Goal: Information Seeking & Learning: Find specific fact

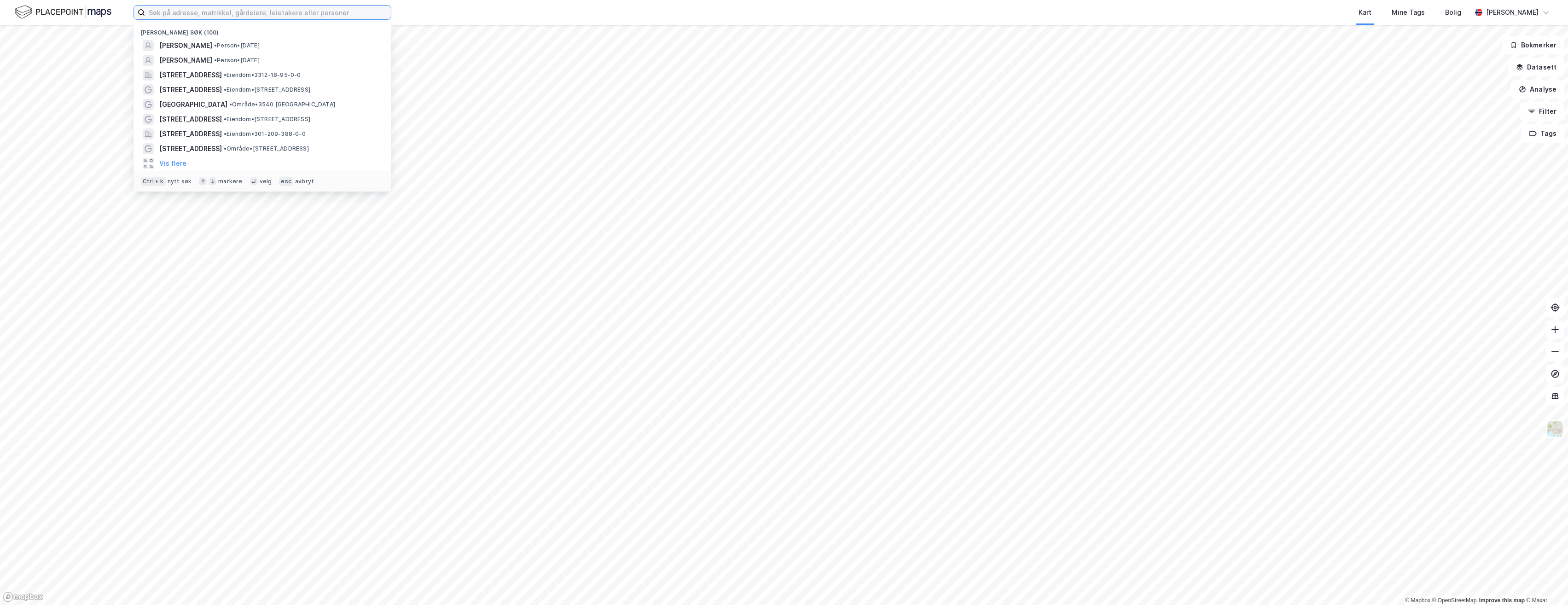
click at [190, 7] on input at bounding box center [267, 12] width 246 height 14
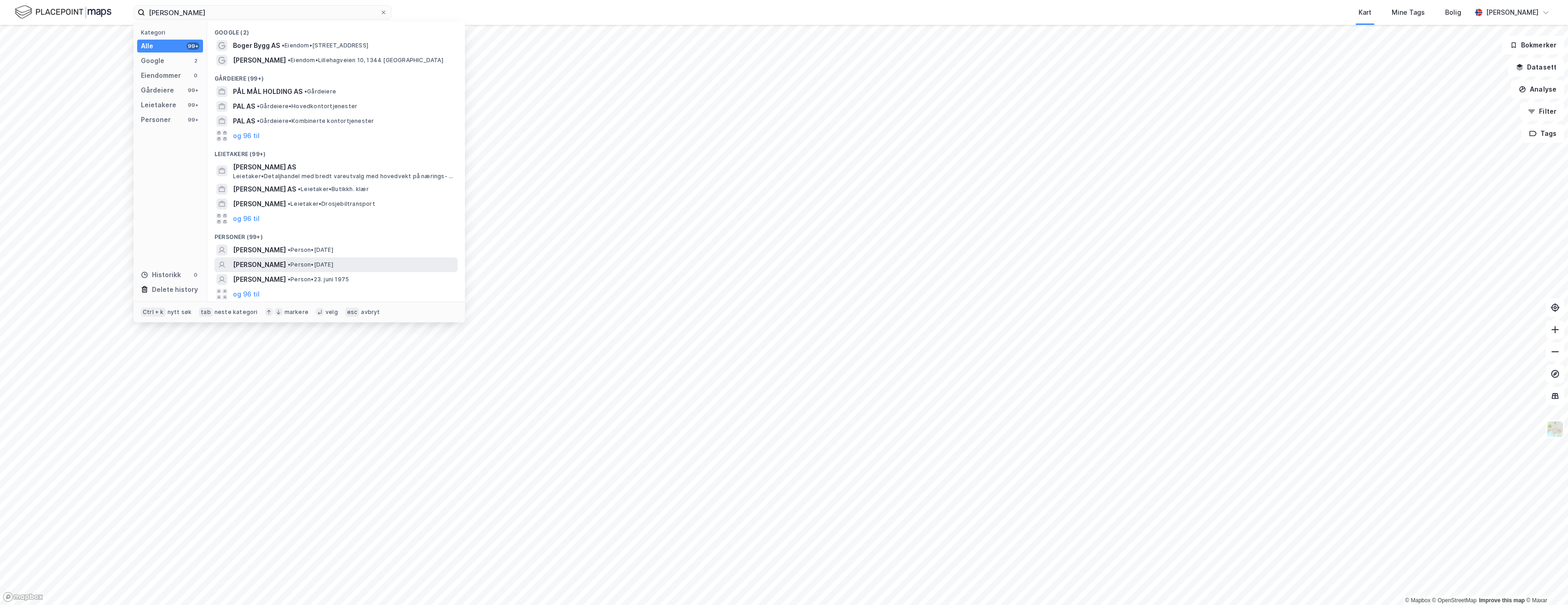
click at [257, 262] on span "[PERSON_NAME]" at bounding box center [259, 265] width 53 height 11
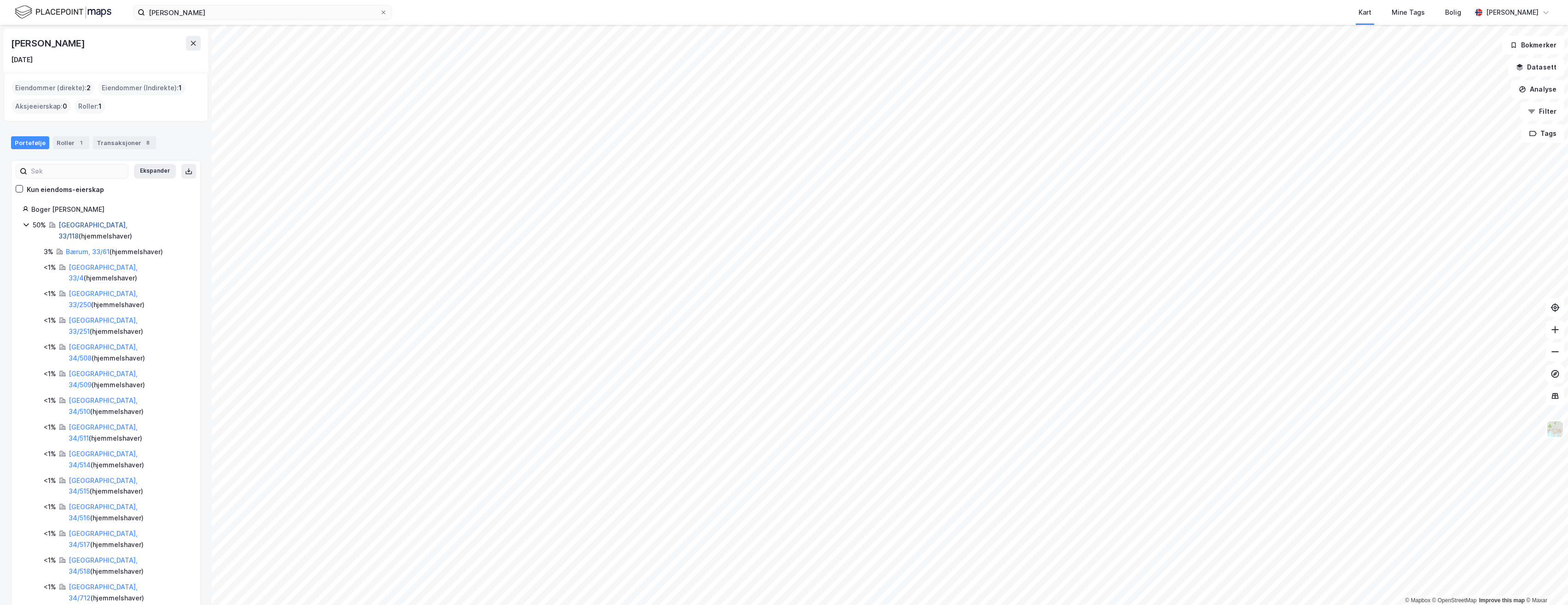
click at [73, 223] on link "[GEOGRAPHIC_DATA], 33/118" at bounding box center [93, 231] width 69 height 19
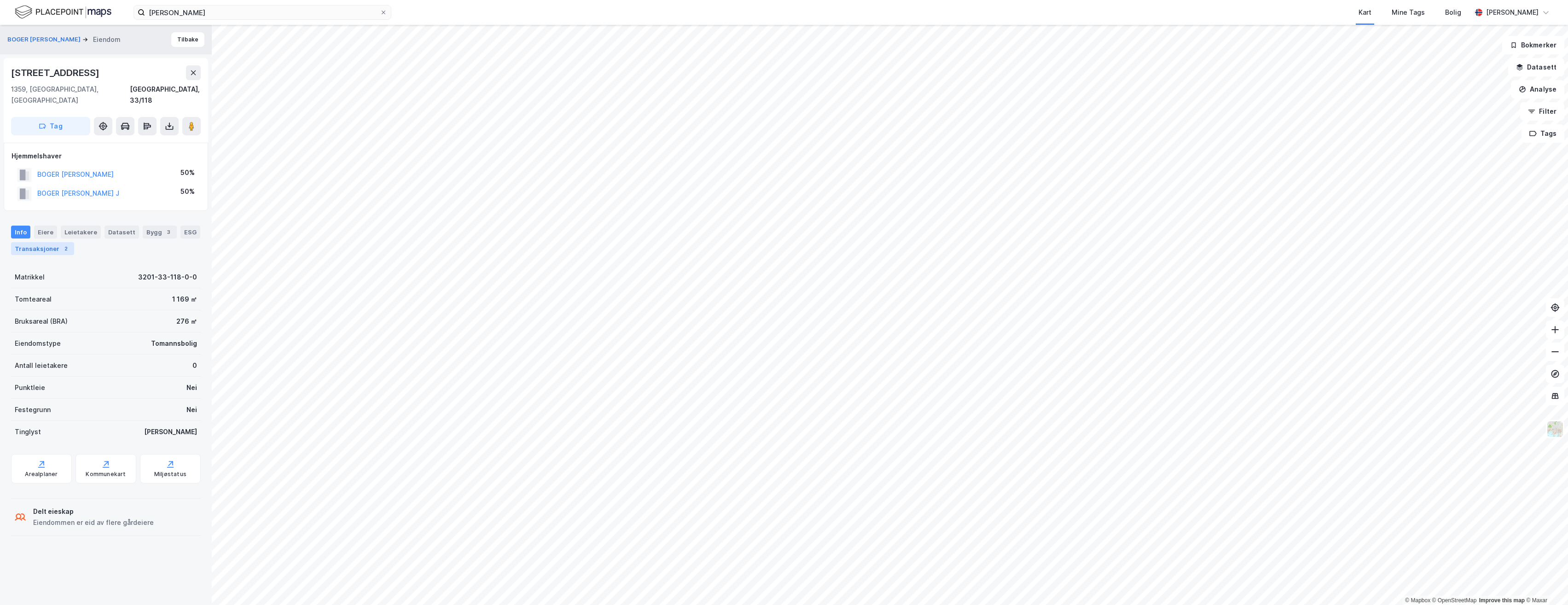
click at [46, 242] on div "Transaksjoner 2" at bounding box center [43, 249] width 63 height 13
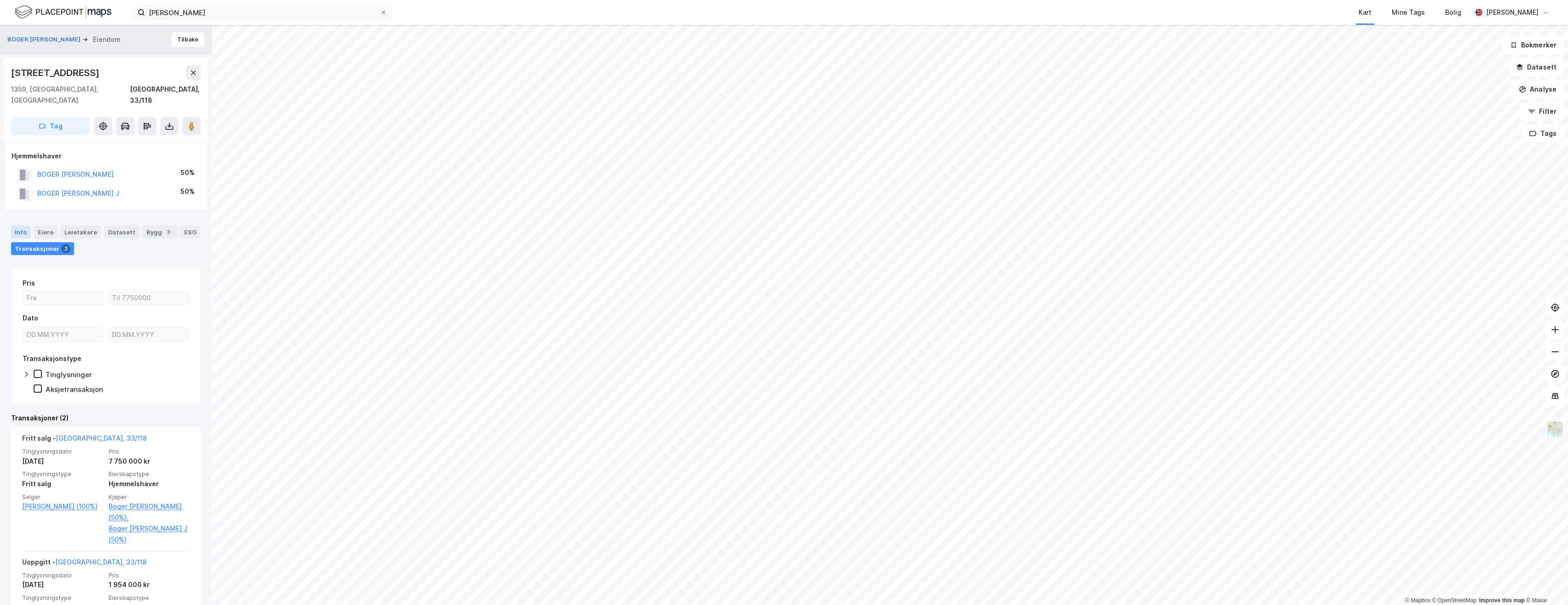
click at [13, 226] on div "Info" at bounding box center [20, 232] width 19 height 13
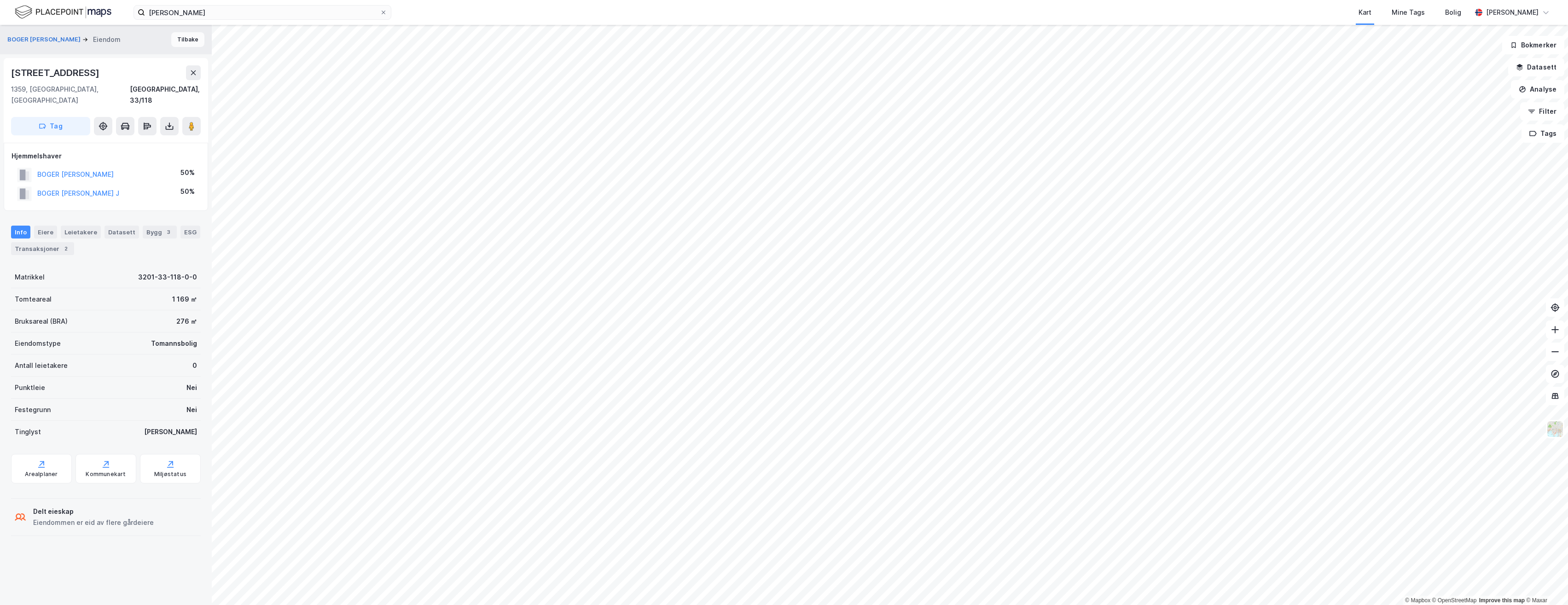
click at [182, 40] on button "Tilbake" at bounding box center [188, 40] width 33 height 14
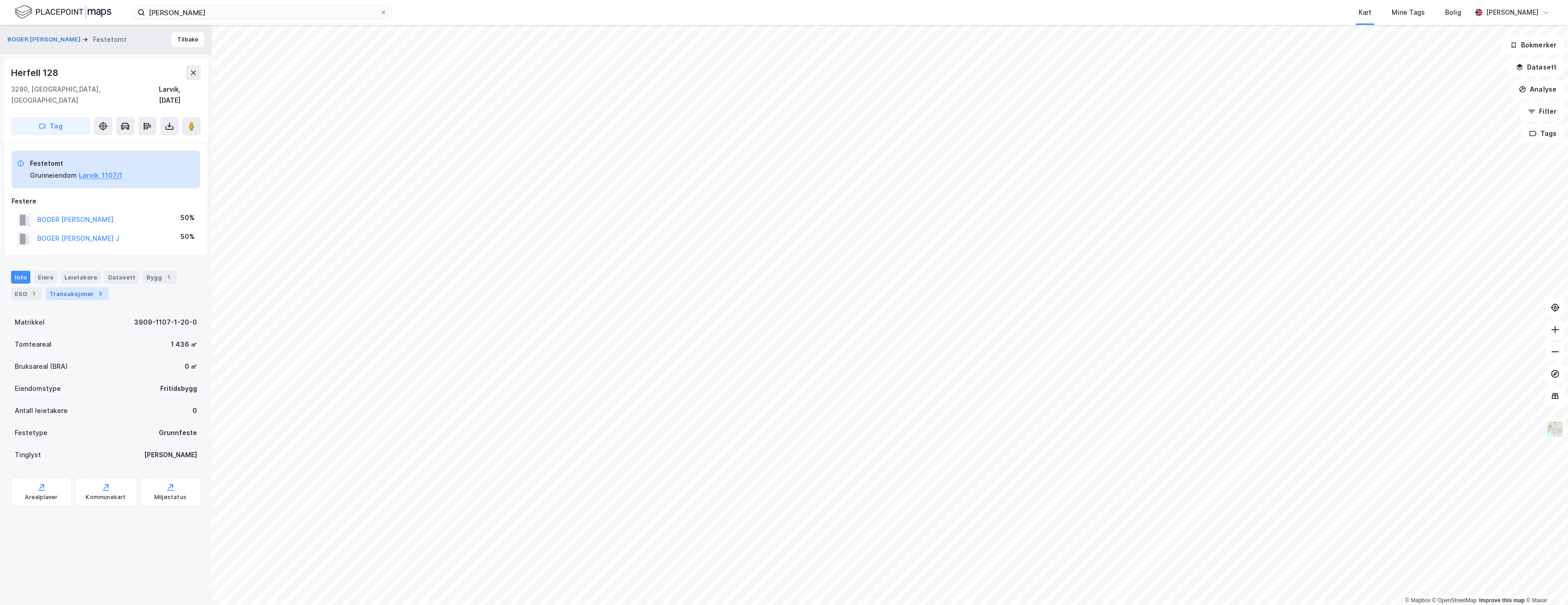
click at [68, 288] on div "Transaksjoner 3" at bounding box center [77, 294] width 63 height 13
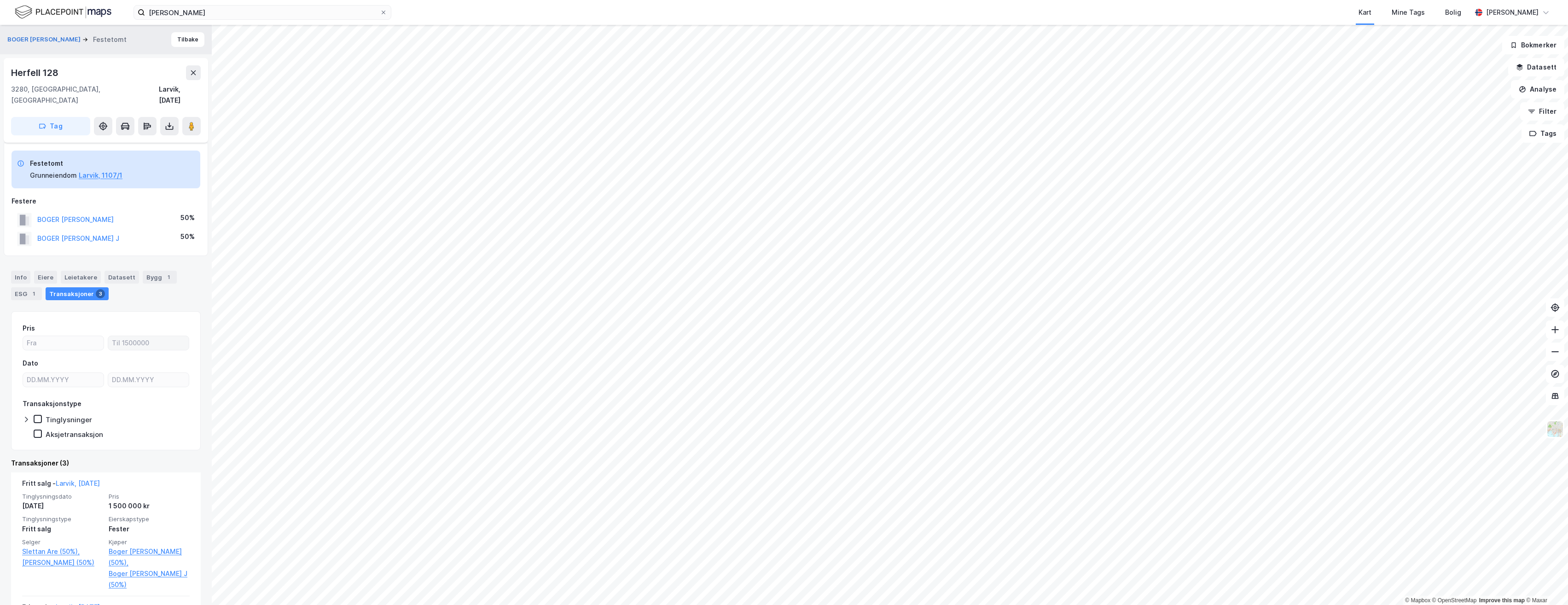
scroll to position [92, 0]
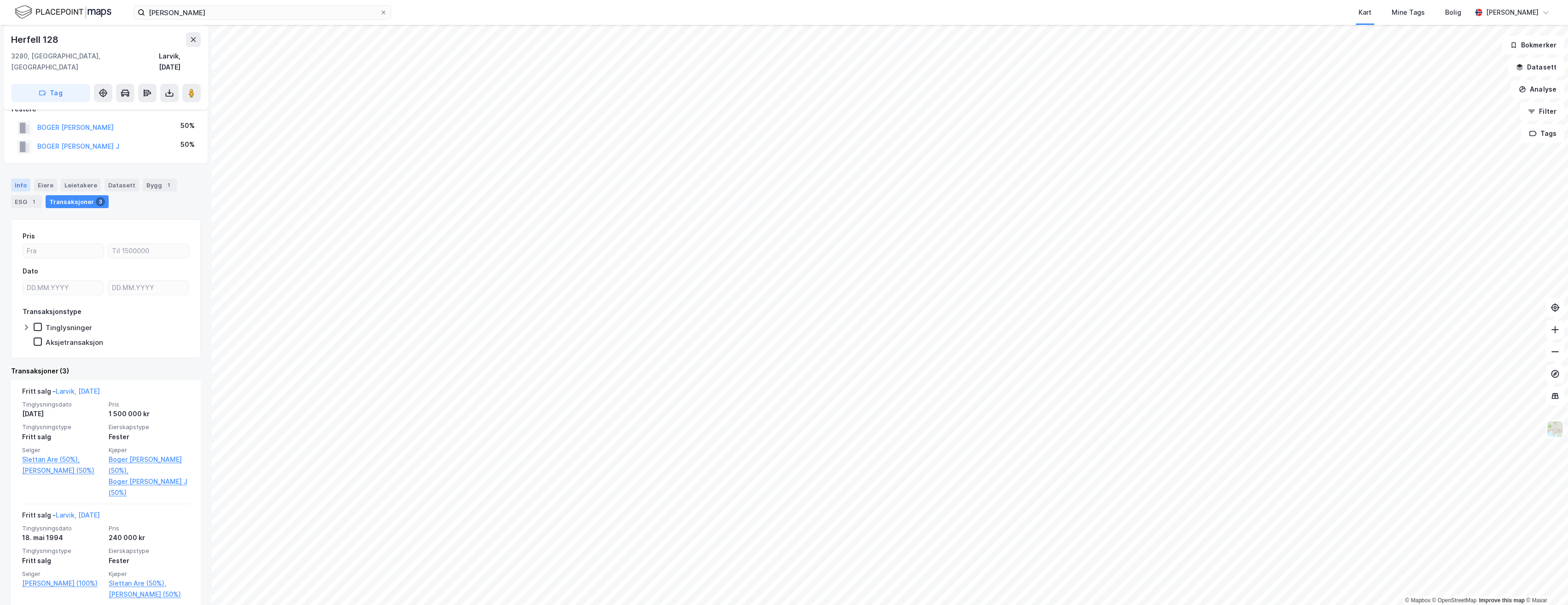
click at [21, 179] on div "Info" at bounding box center [20, 185] width 19 height 13
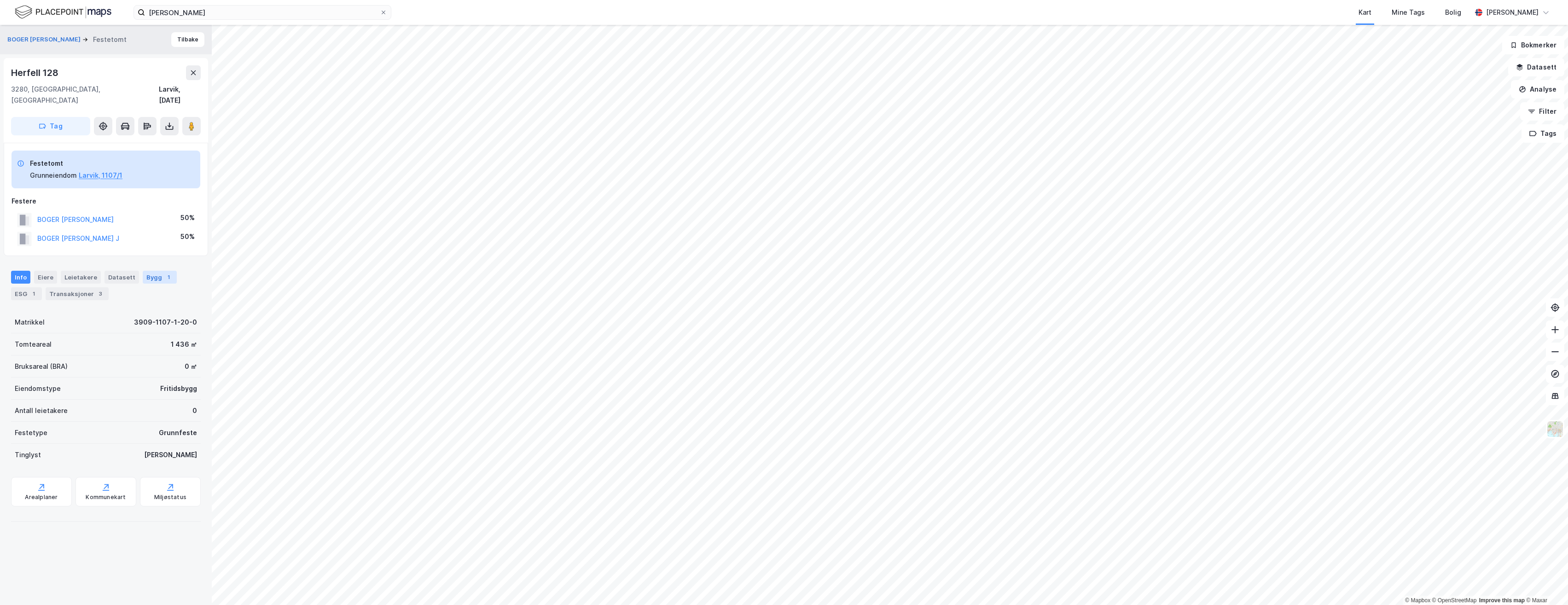
click at [156, 271] on div "Bygg 1" at bounding box center [159, 278] width 34 height 13
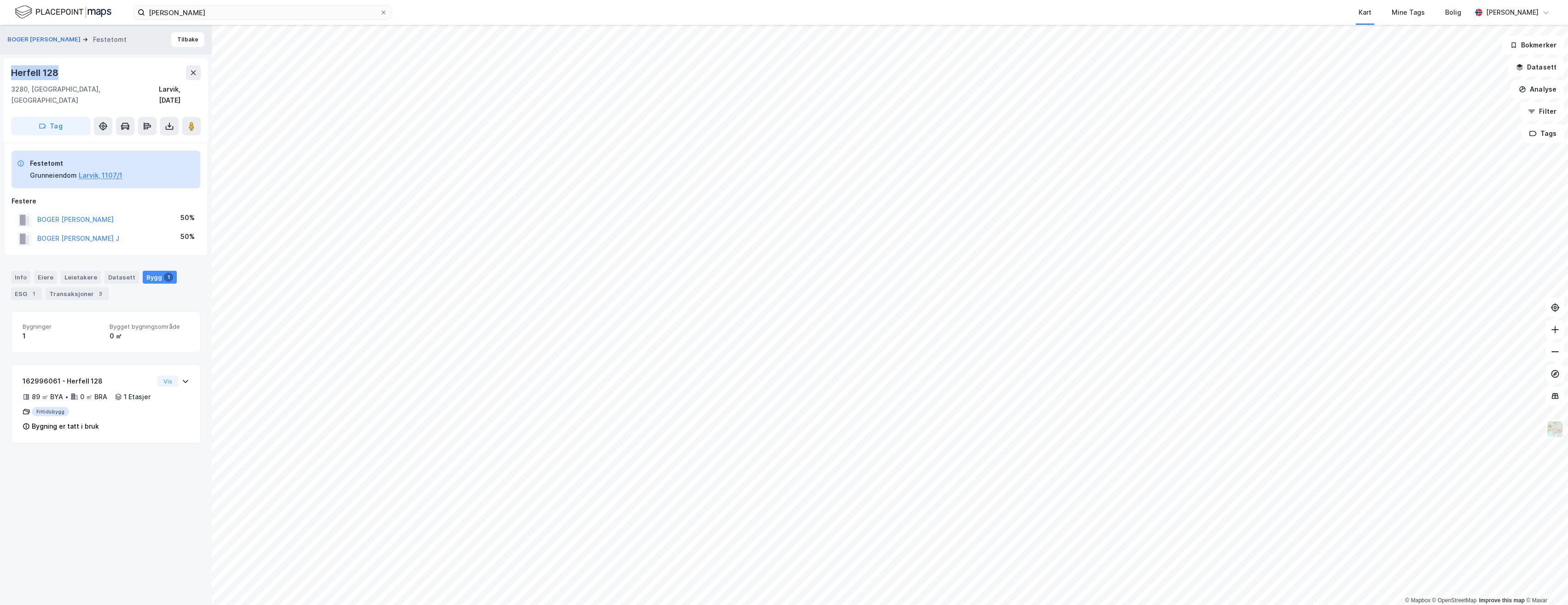
drag, startPoint x: 68, startPoint y: 72, endPoint x: 11, endPoint y: 74, distance: 57.0
click at [11, 74] on div "Herfell [STREET_ADDRESS][DATE]" at bounding box center [106, 100] width 205 height 85
drag, startPoint x: 11, startPoint y: 74, endPoint x: 41, endPoint y: 74, distance: 30.0
copy div "Herfell 128"
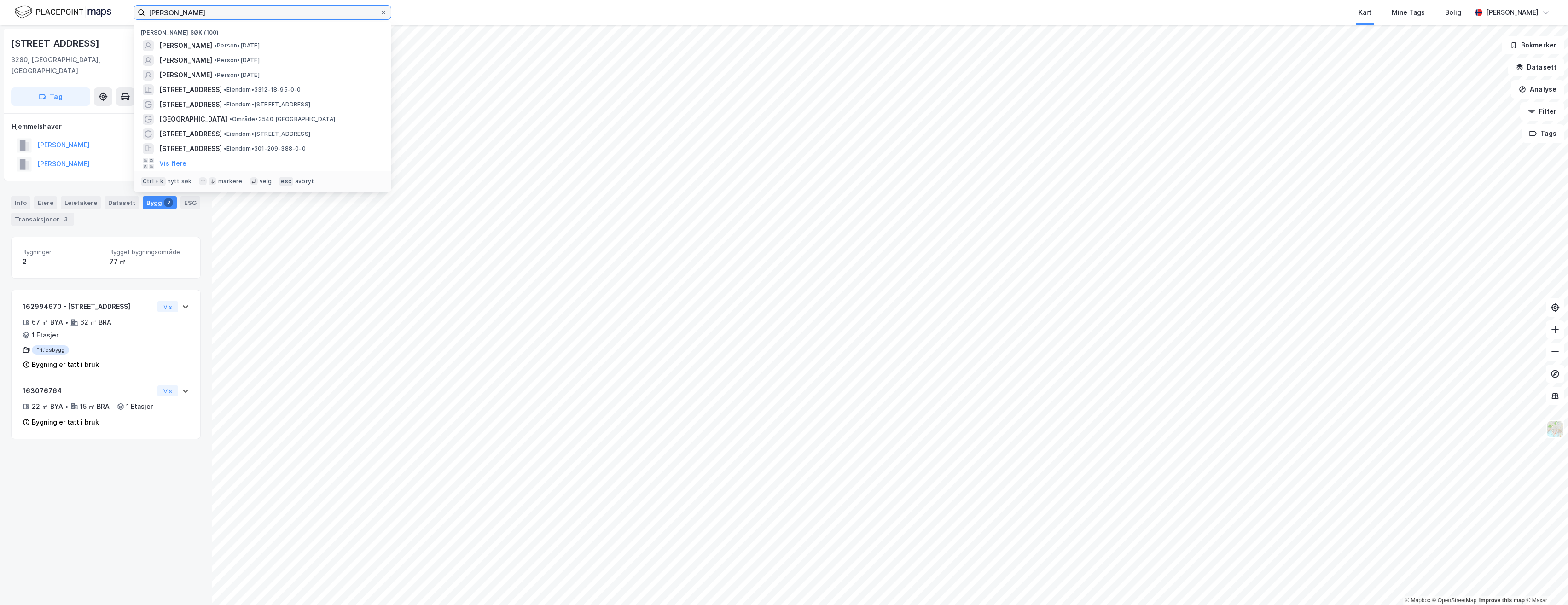
drag, startPoint x: 185, startPoint y: 10, endPoint x: 119, endPoint y: 19, distance: 66.6
click at [119, 19] on div "[PERSON_NAME] [PERSON_NAME] søk (100) [PERSON_NAME] • Person • [DATE] [PERSON_N…" at bounding box center [784, 12] width 1568 height 25
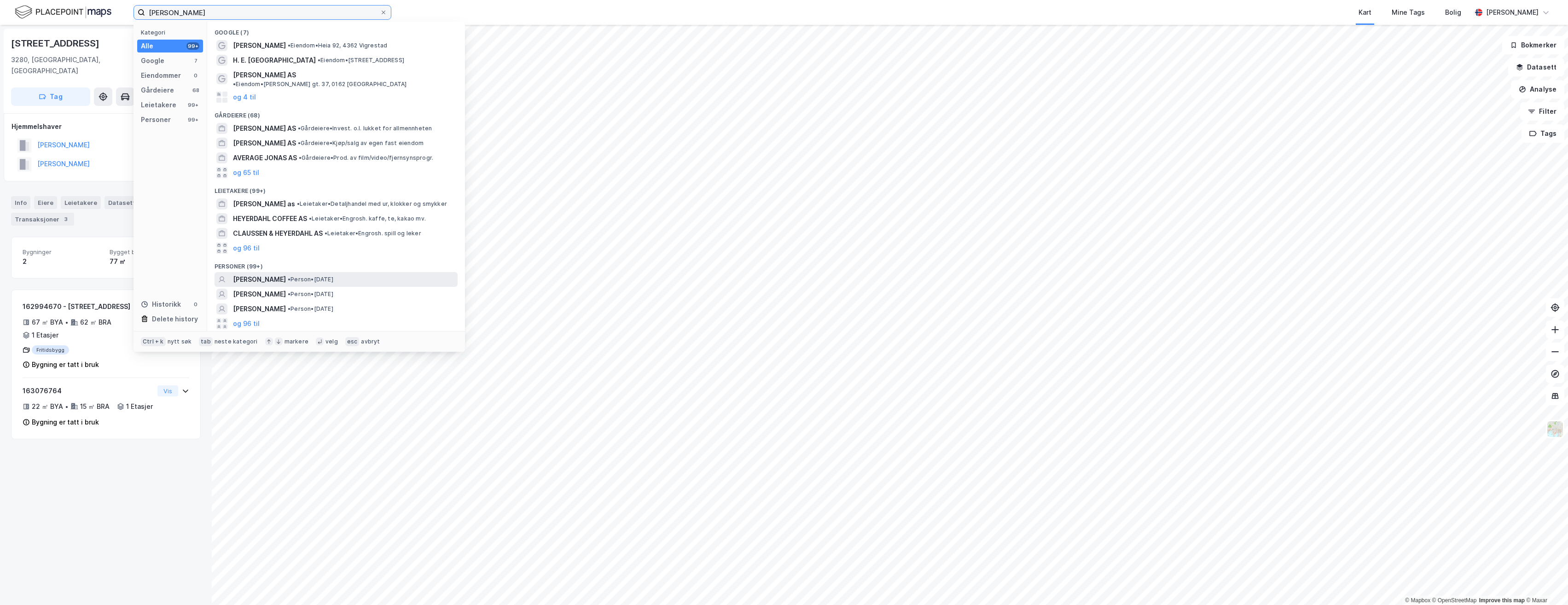
type input "[PERSON_NAME]"
click at [286, 274] on span "[PERSON_NAME]" at bounding box center [259, 279] width 53 height 11
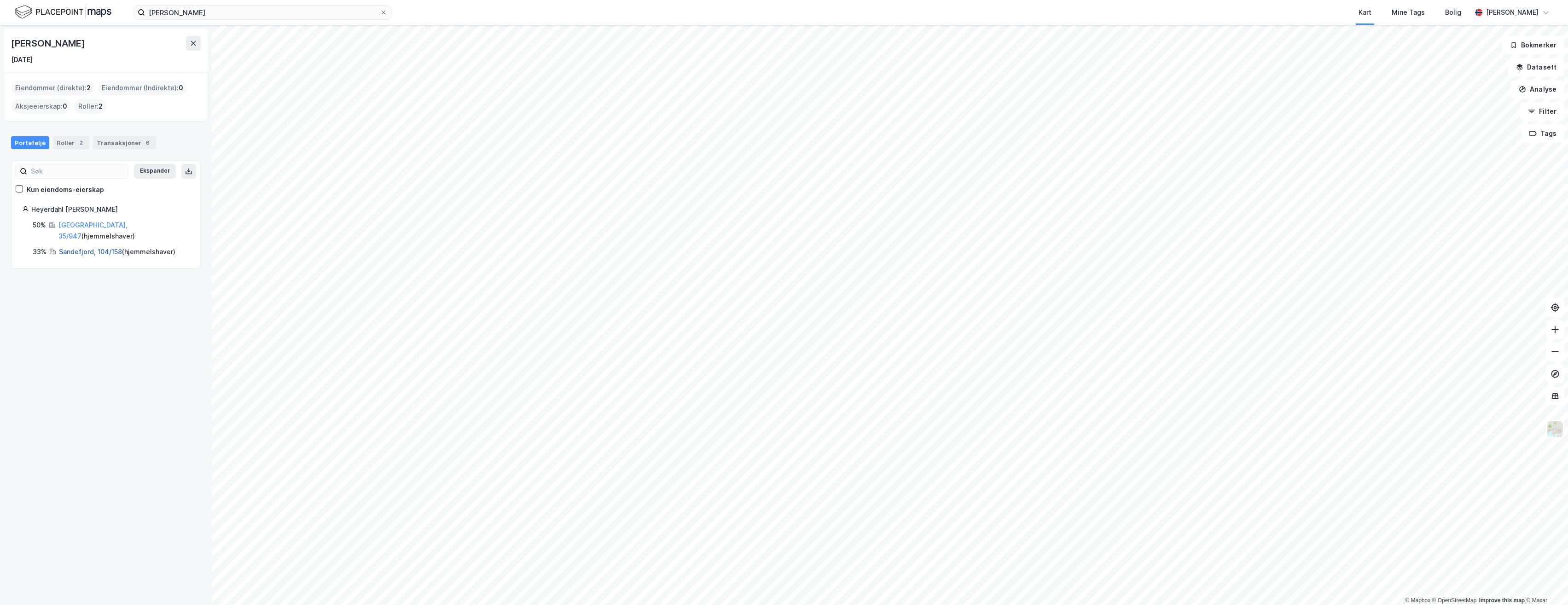
click at [92, 248] on link "Sandefjord, 104/158" at bounding box center [91, 252] width 63 height 8
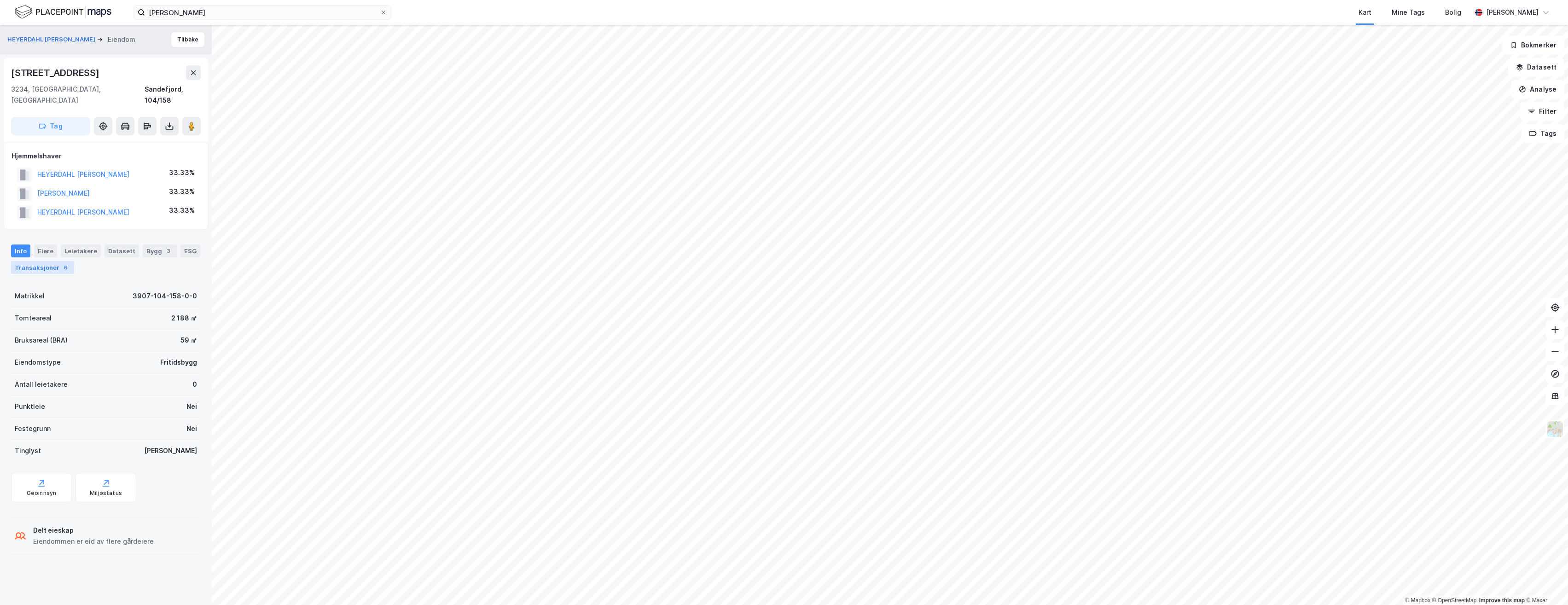
click at [53, 261] on div "Transaksjoner 6" at bounding box center [43, 268] width 63 height 13
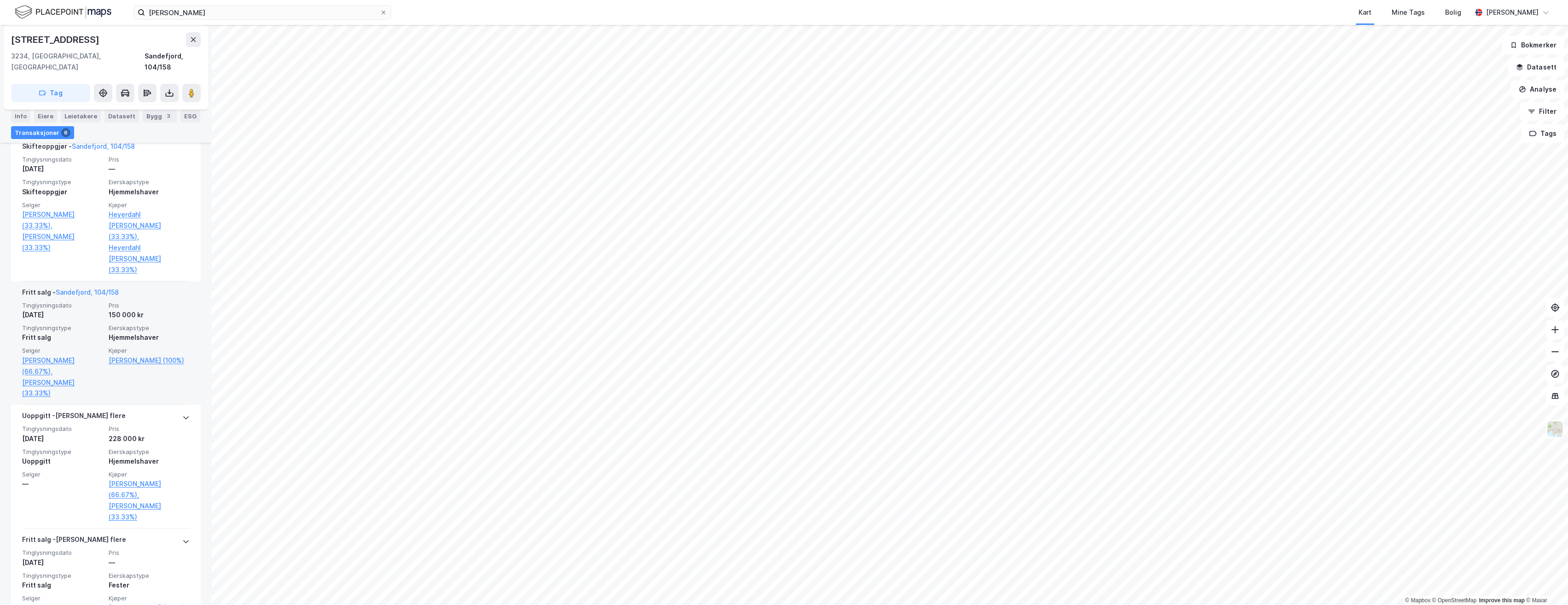
scroll to position [604, 0]
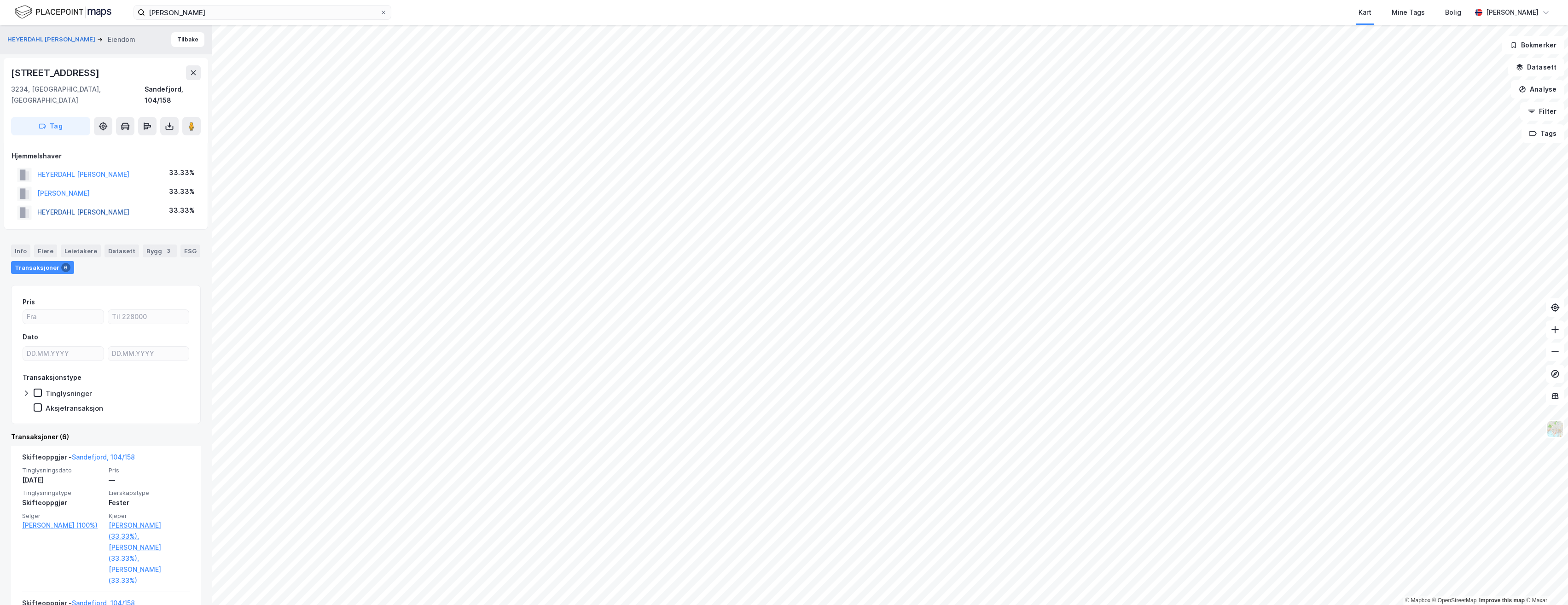
click at [0, 0] on button "HEYERDAHL [PERSON_NAME]" at bounding box center [0, 0] width 0 height 0
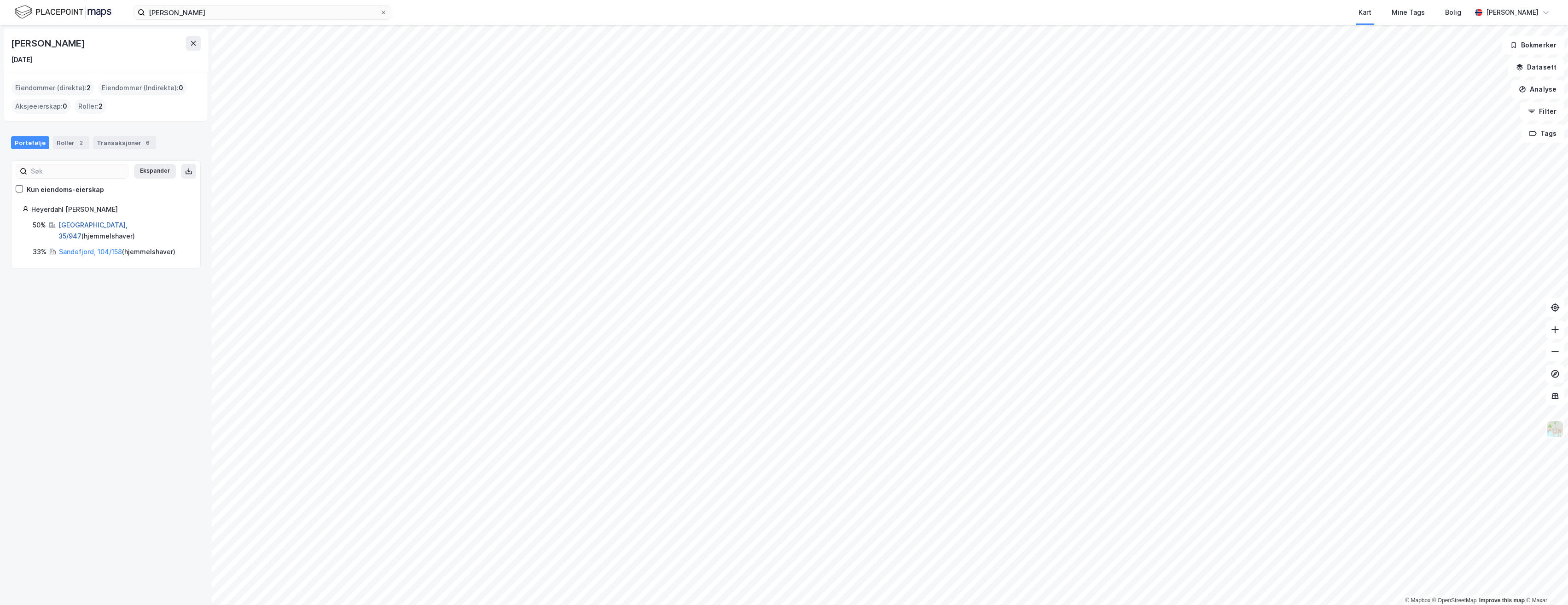
click at [74, 225] on link "[GEOGRAPHIC_DATA], 35/947" at bounding box center [93, 231] width 69 height 19
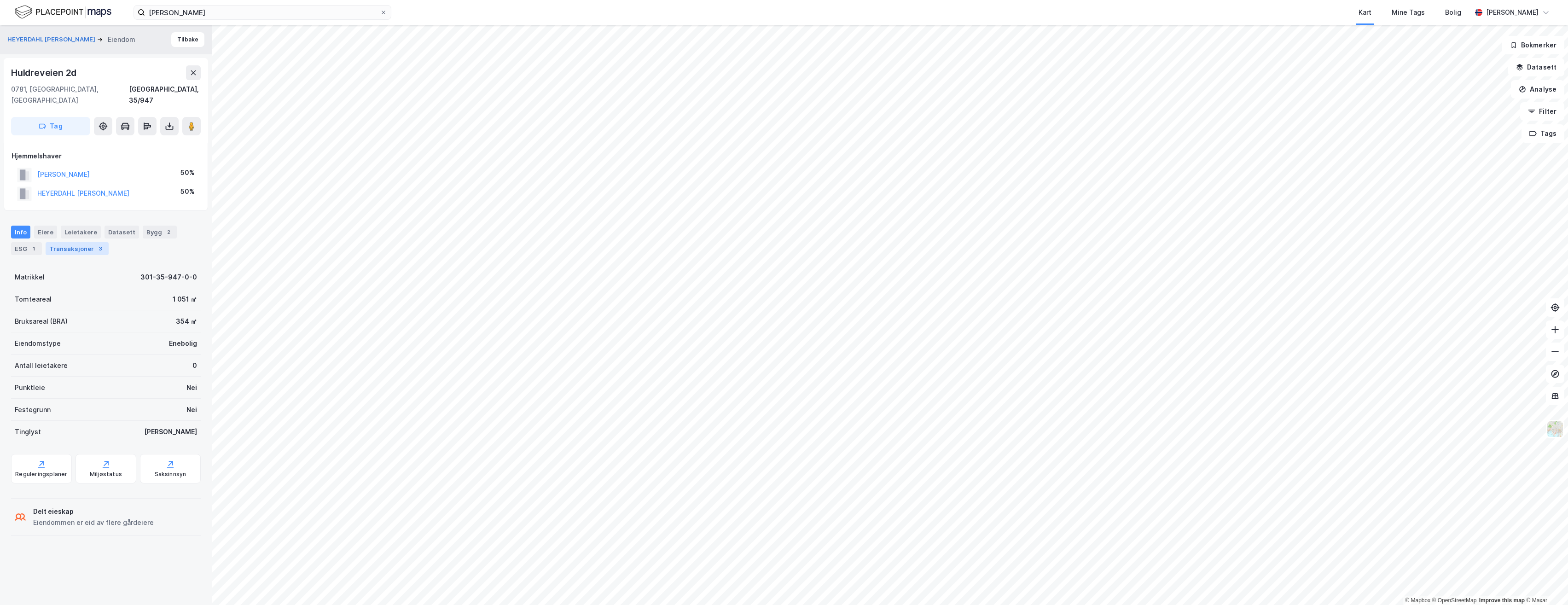
click at [69, 242] on div "Transaksjoner 3" at bounding box center [77, 249] width 63 height 13
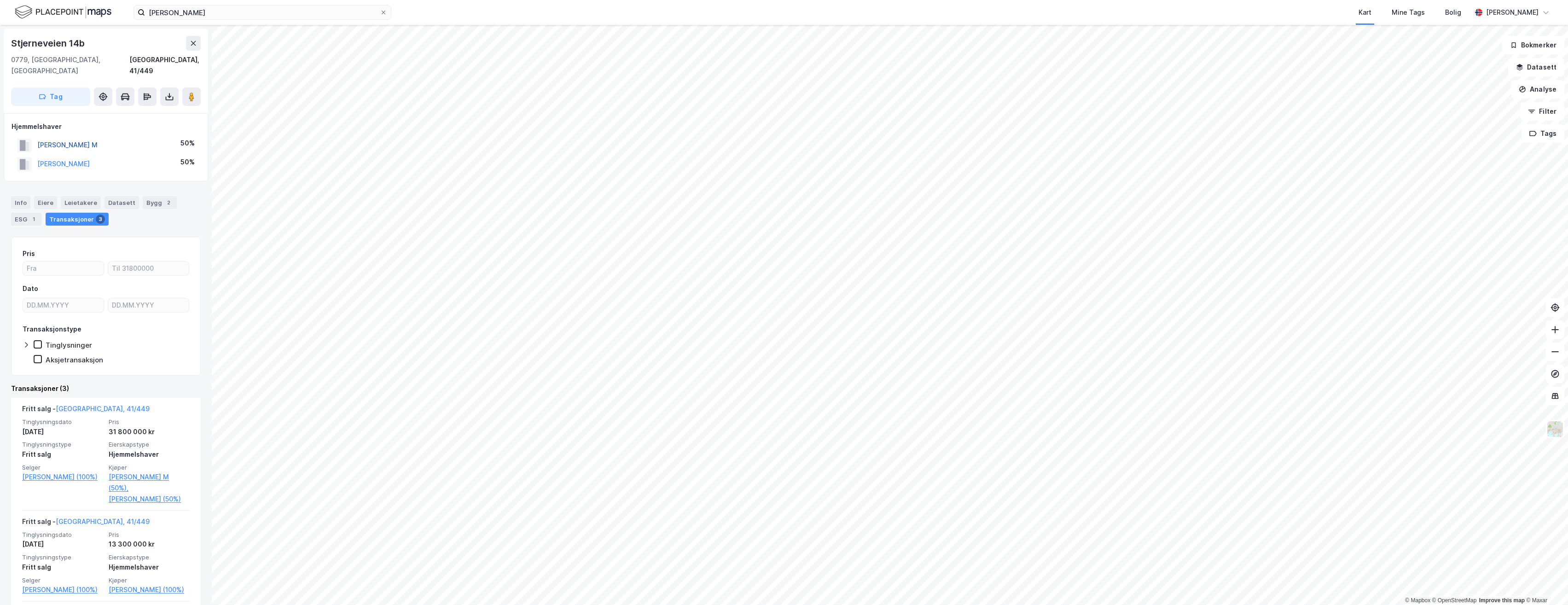
click at [0, 0] on button "[PERSON_NAME] M" at bounding box center [0, 0] width 0 height 0
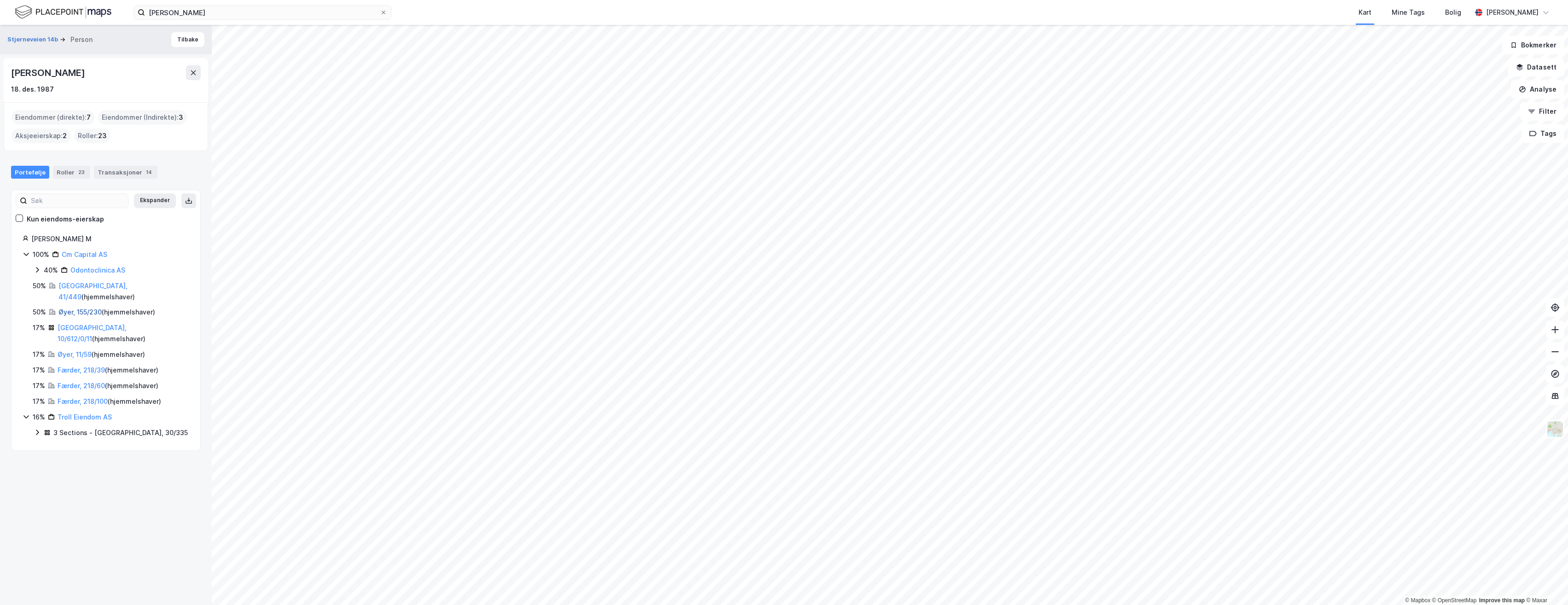
click at [68, 308] on link "Øyer, 155/230" at bounding box center [80, 312] width 43 height 8
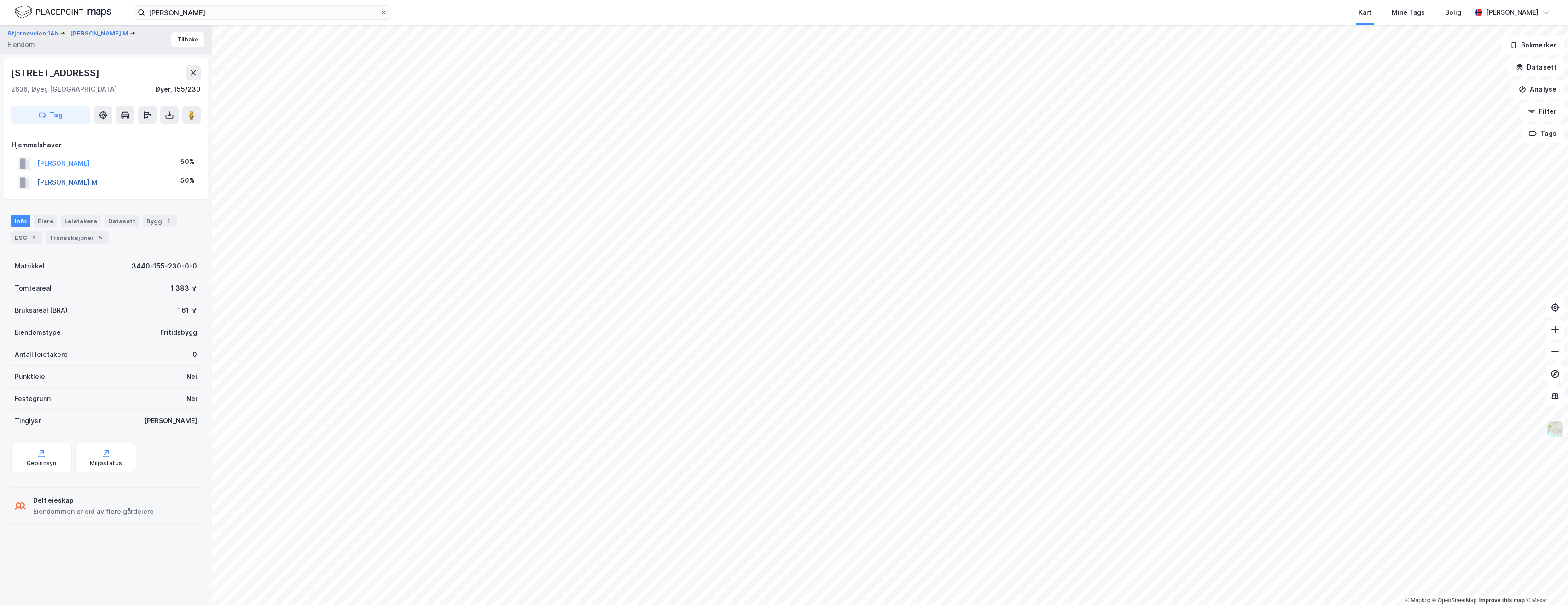
drag, startPoint x: 143, startPoint y: 184, endPoint x: 39, endPoint y: 183, distance: 104.0
click at [39, 183] on div "[PERSON_NAME] M 50%" at bounding box center [106, 182] width 189 height 19
copy button "[PERSON_NAME] M"
